Goal: Find specific page/section: Find specific page/section

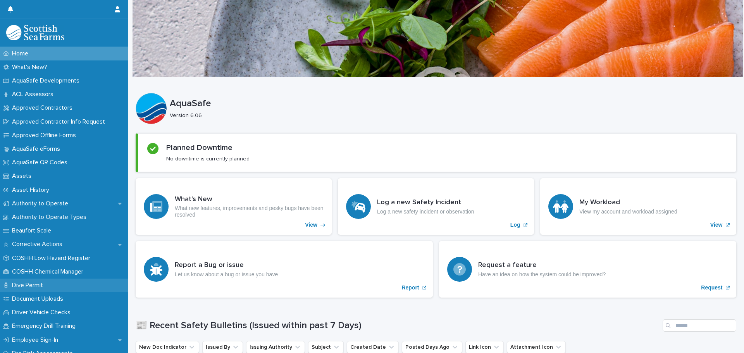
click at [42, 283] on p "Dive Permit" at bounding box center [29, 285] width 40 height 7
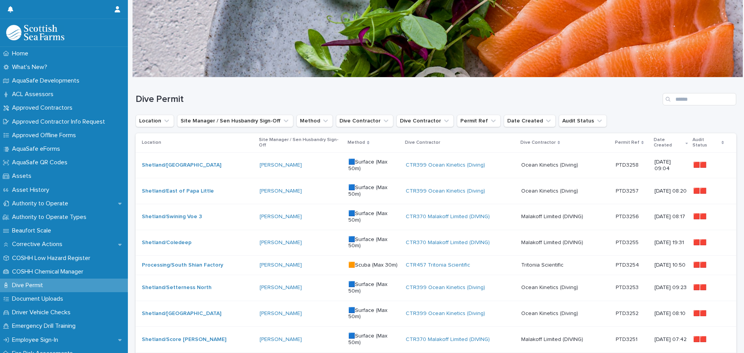
click at [296, 162] on div "[PERSON_NAME]" at bounding box center [301, 165] width 83 height 7
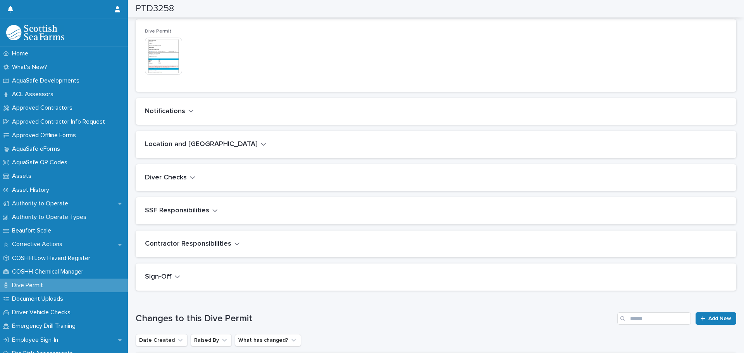
scroll to position [233, 0]
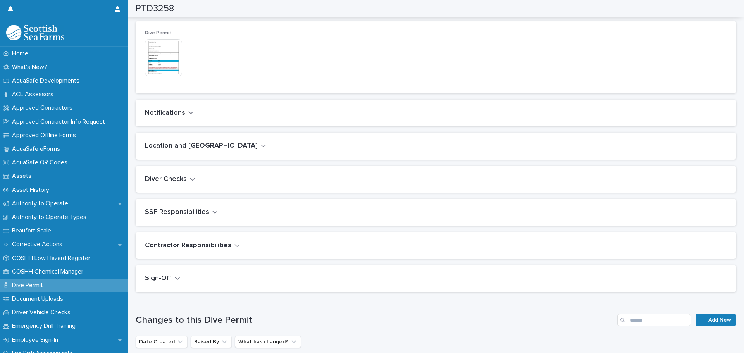
click at [170, 63] on img at bounding box center [163, 57] width 37 height 37
